Goal: Navigation & Orientation: Go to known website

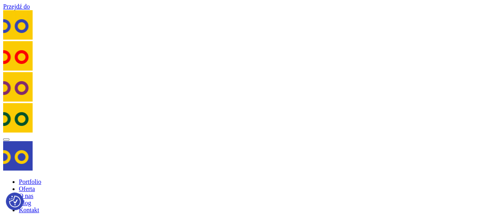
click at [9, 51] on img at bounding box center [17, 55] width 29 height 29
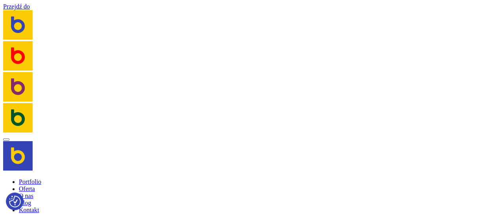
click at [15, 79] on img at bounding box center [17, 86] width 29 height 29
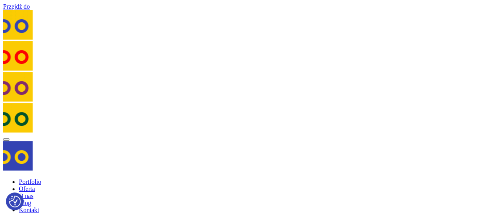
click at [19, 125] on img at bounding box center [17, 117] width 29 height 29
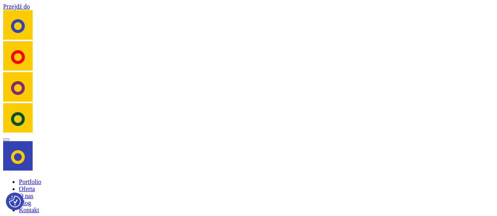
click at [20, 159] on img at bounding box center [17, 155] width 29 height 29
